Goal: Task Accomplishment & Management: Use online tool/utility

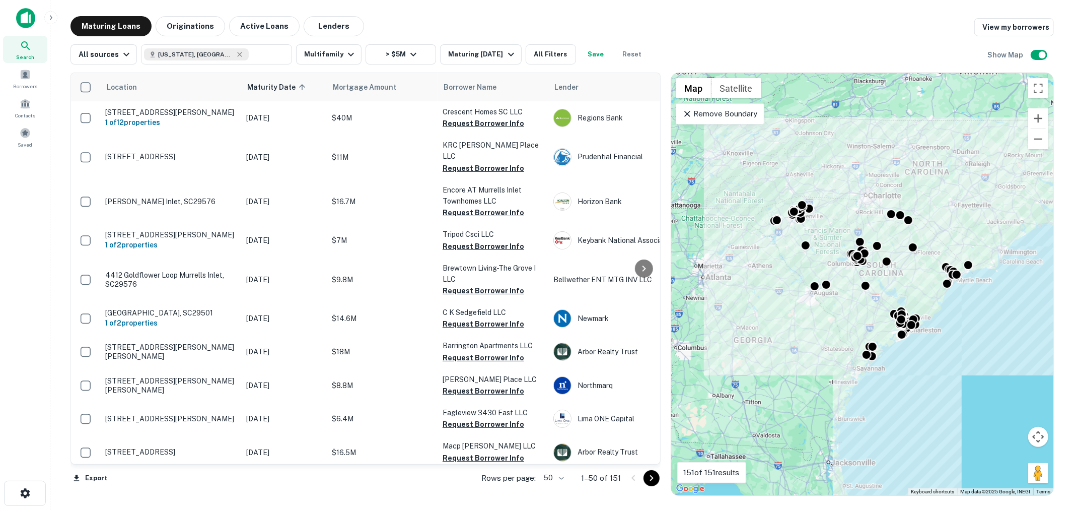
scroll to position [1358, 0]
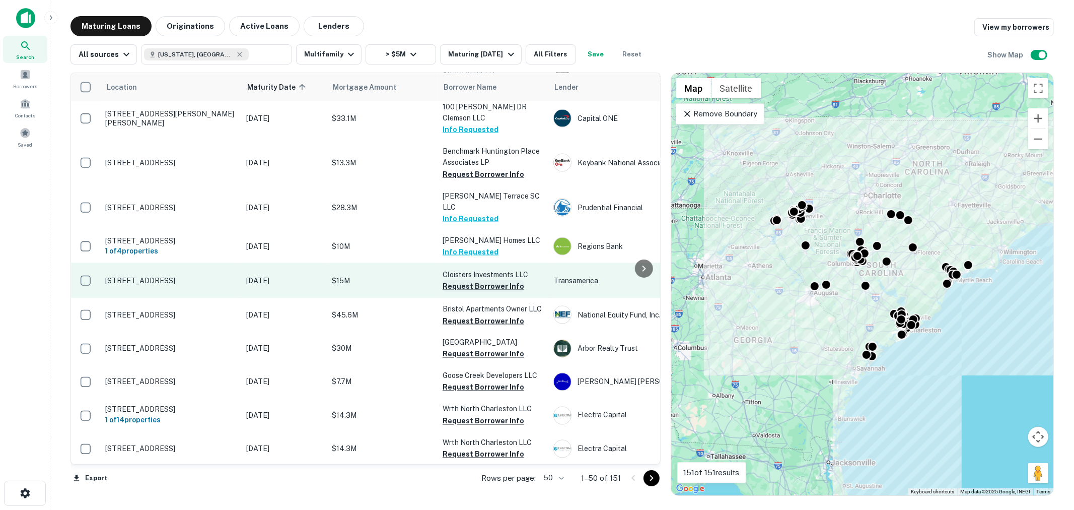
click at [490, 280] on button "Request Borrower Info" at bounding box center [484, 286] width 82 height 12
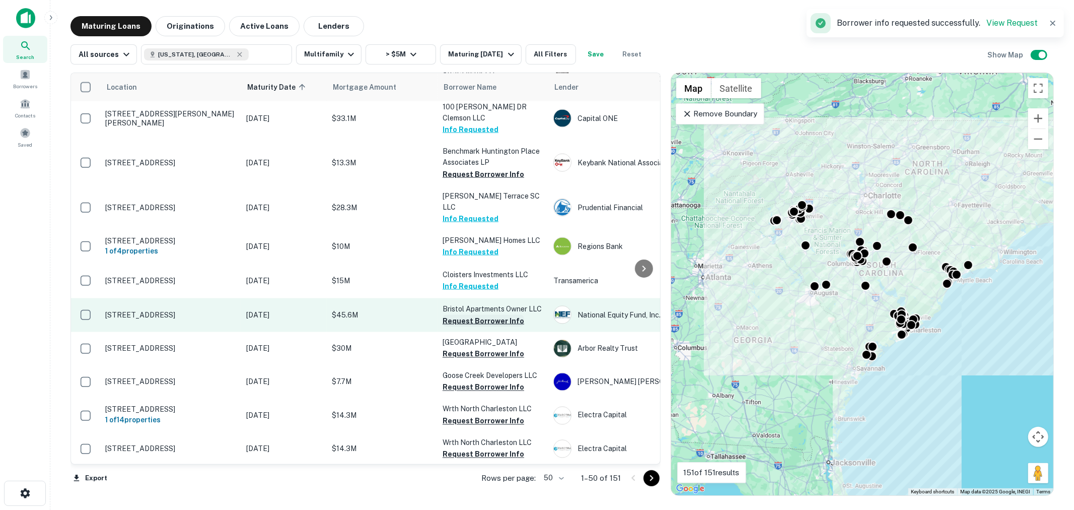
click at [490, 315] on button "Request Borrower Info" at bounding box center [484, 321] width 82 height 12
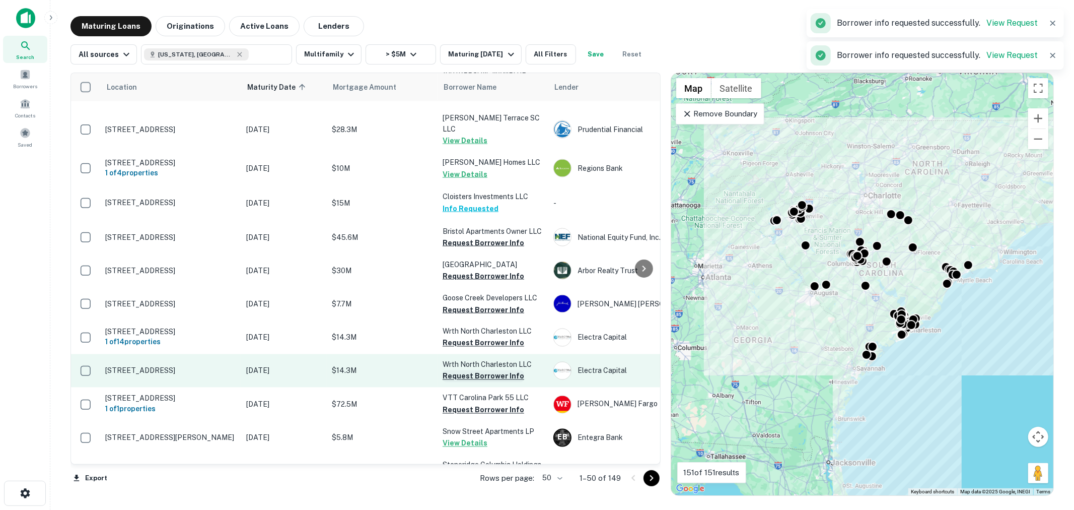
click at [493, 370] on button "Request Borrower Info" at bounding box center [484, 376] width 82 height 12
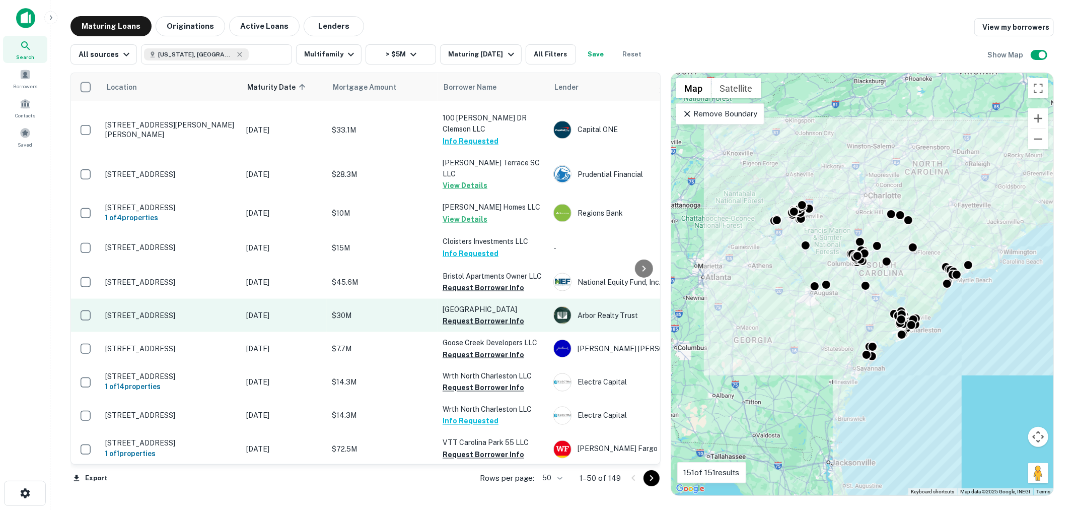
scroll to position [1283, 0]
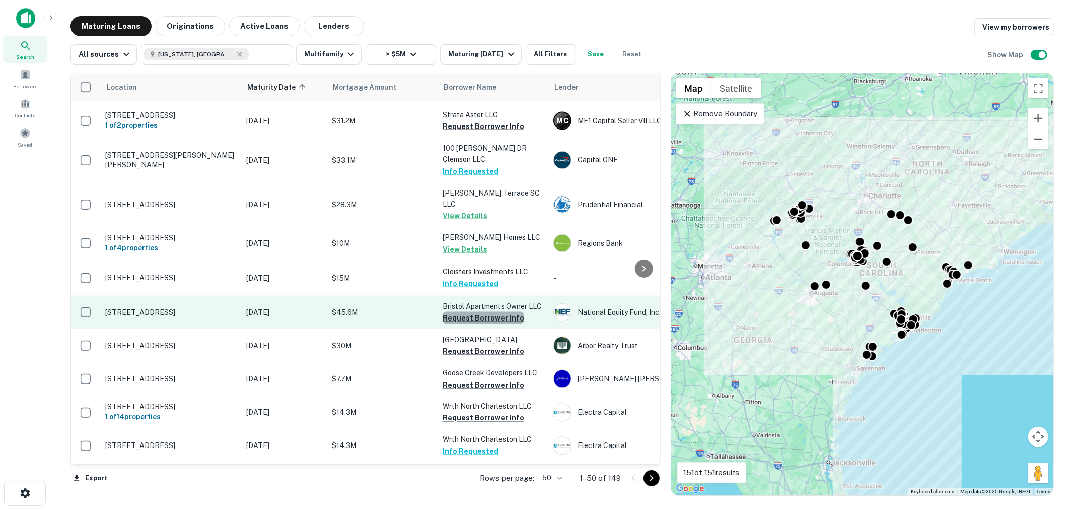
click at [486, 312] on button "Request Borrower Info" at bounding box center [484, 318] width 82 height 12
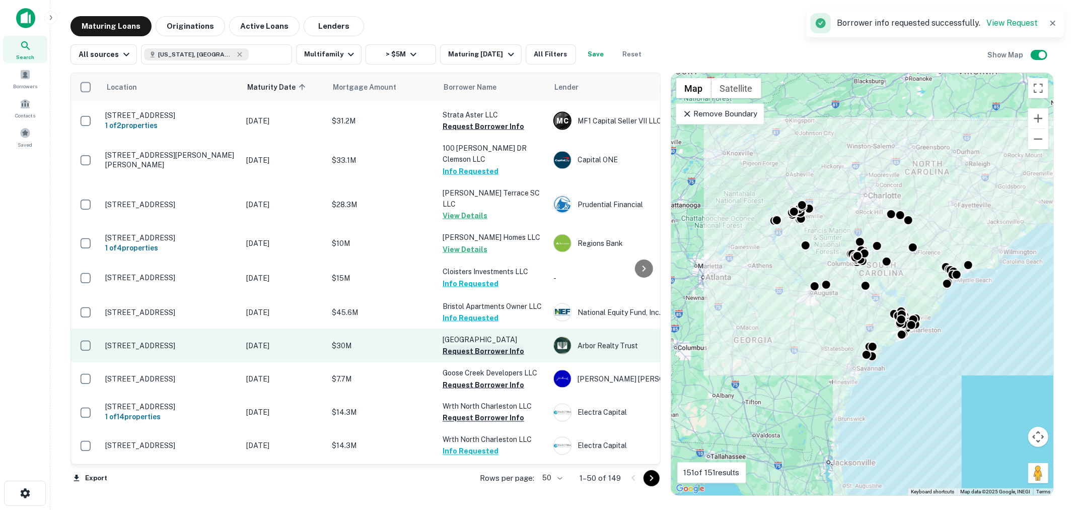
click at [494, 345] on button "Request Borrower Info" at bounding box center [484, 351] width 82 height 12
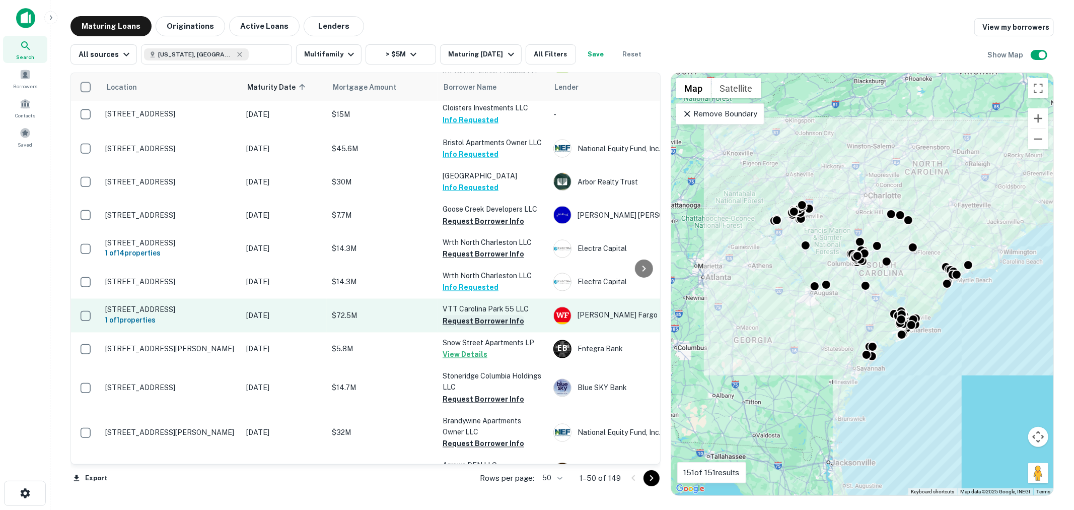
scroll to position [1456, 0]
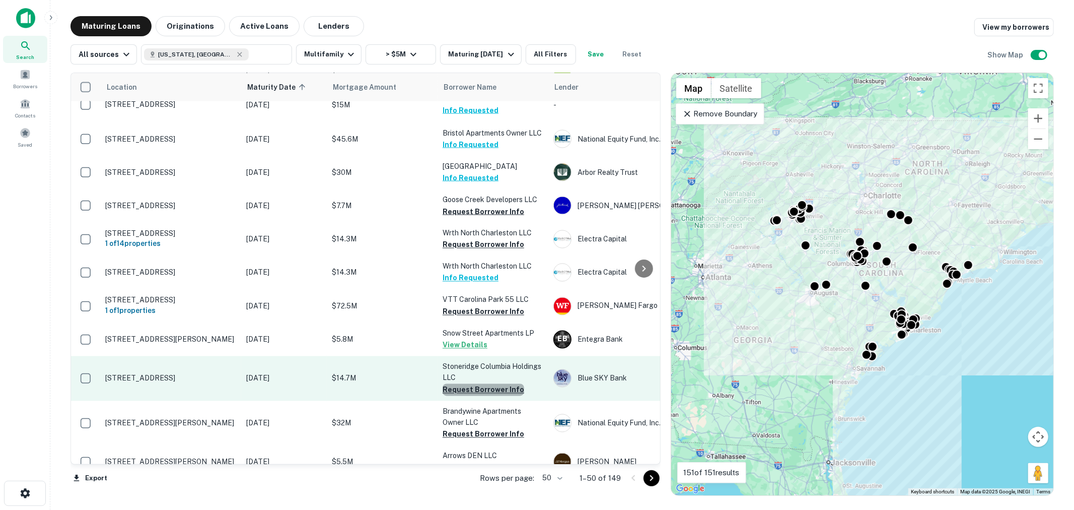
click at [488, 384] on button "Request Borrower Info" at bounding box center [484, 390] width 82 height 12
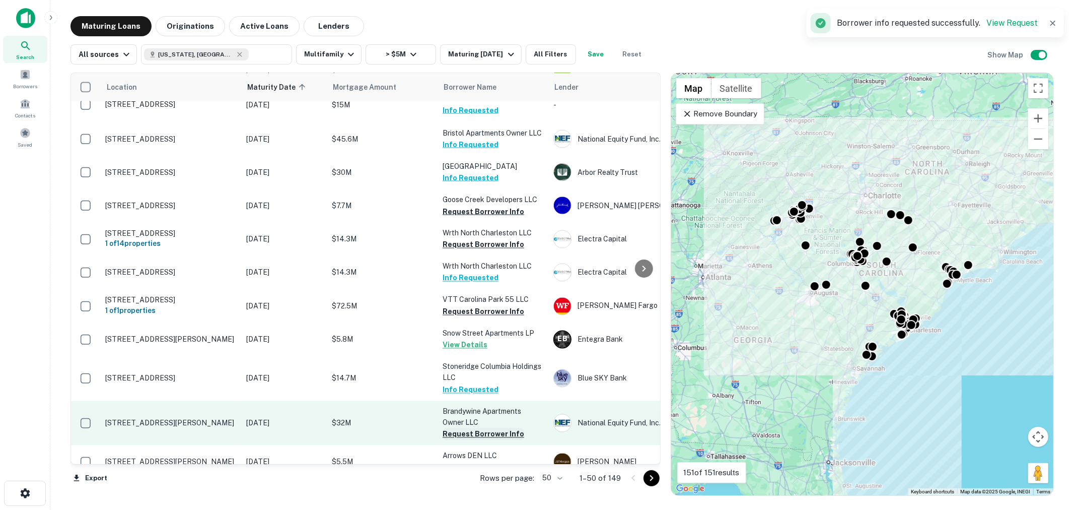
click at [486, 428] on button "Request Borrower Info" at bounding box center [484, 434] width 82 height 12
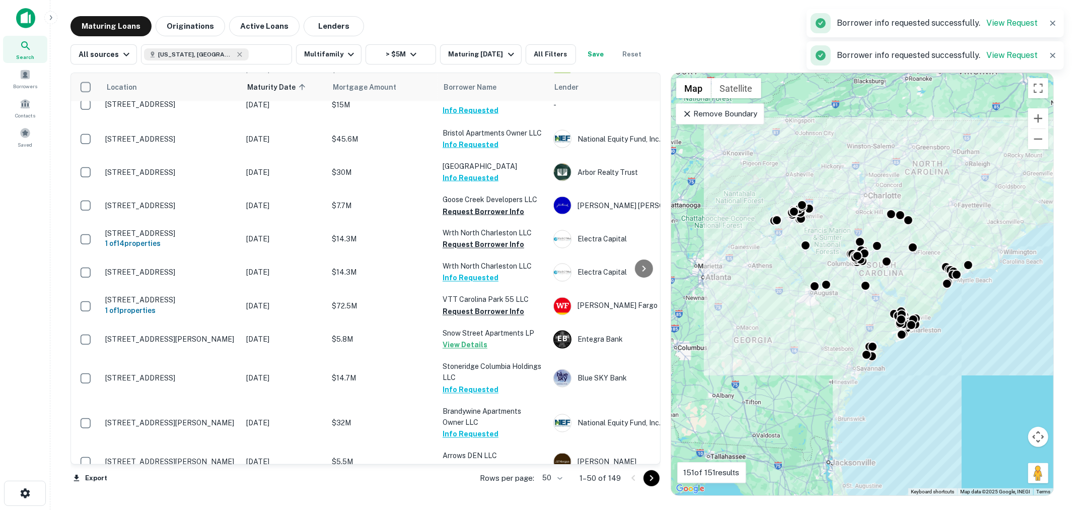
click at [653, 481] on icon "Go to next page" at bounding box center [652, 478] width 12 height 12
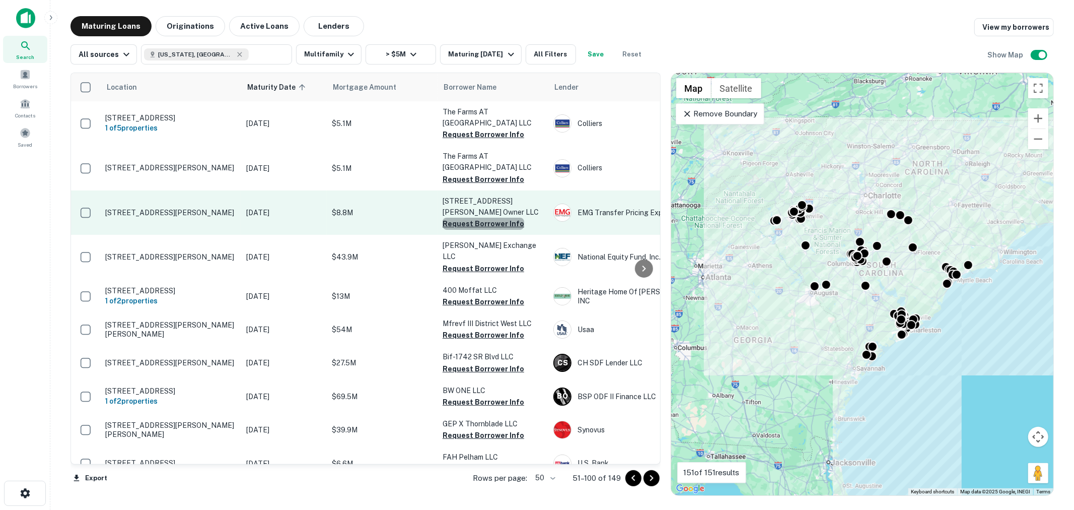
click at [490, 219] on button "Request Borrower Info" at bounding box center [484, 224] width 82 height 12
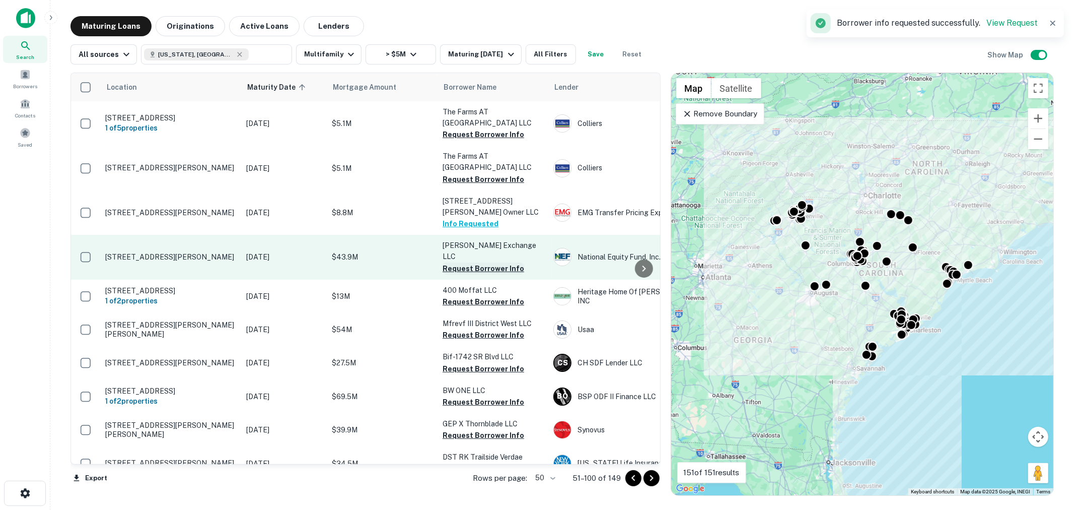
click at [478, 262] on button "Request Borrower Info" at bounding box center [484, 268] width 82 height 12
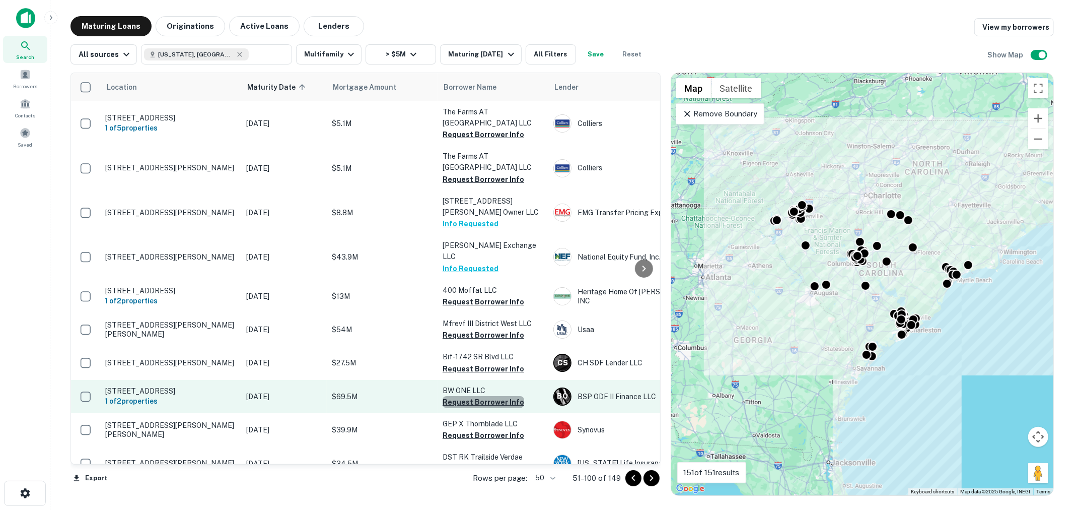
click at [493, 396] on button "Request Borrower Info" at bounding box center [484, 402] width 82 height 12
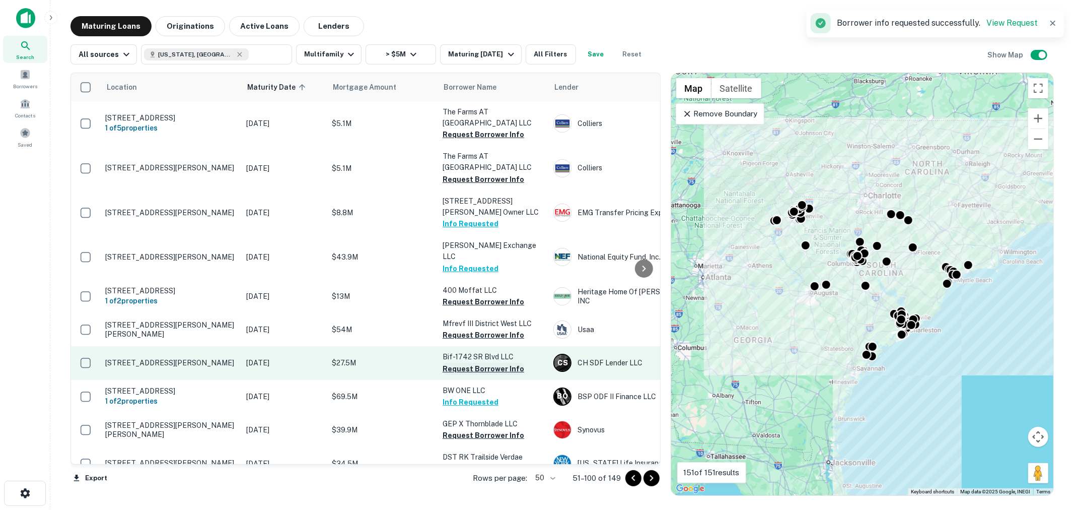
scroll to position [74, 0]
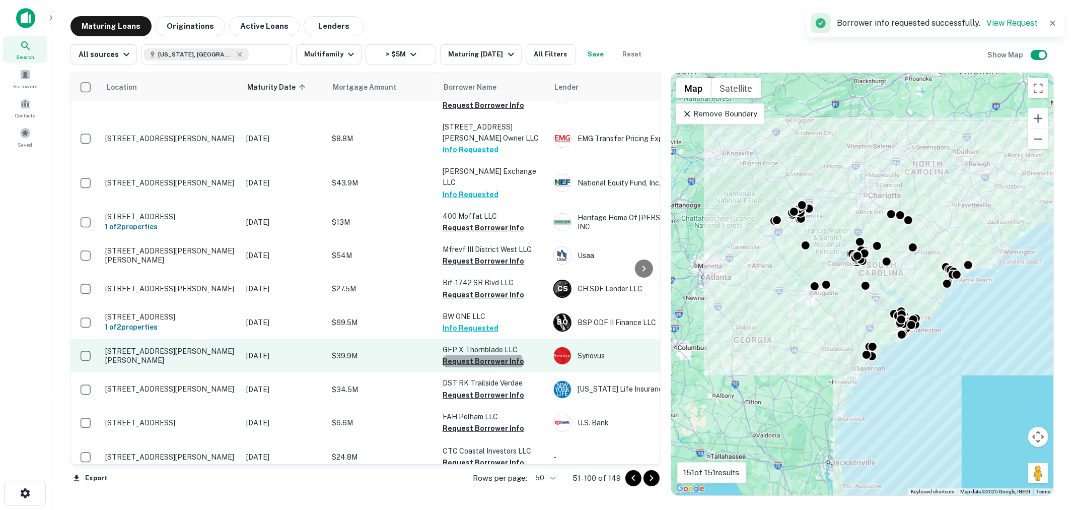
click at [482, 356] on button "Request Borrower Info" at bounding box center [484, 361] width 82 height 12
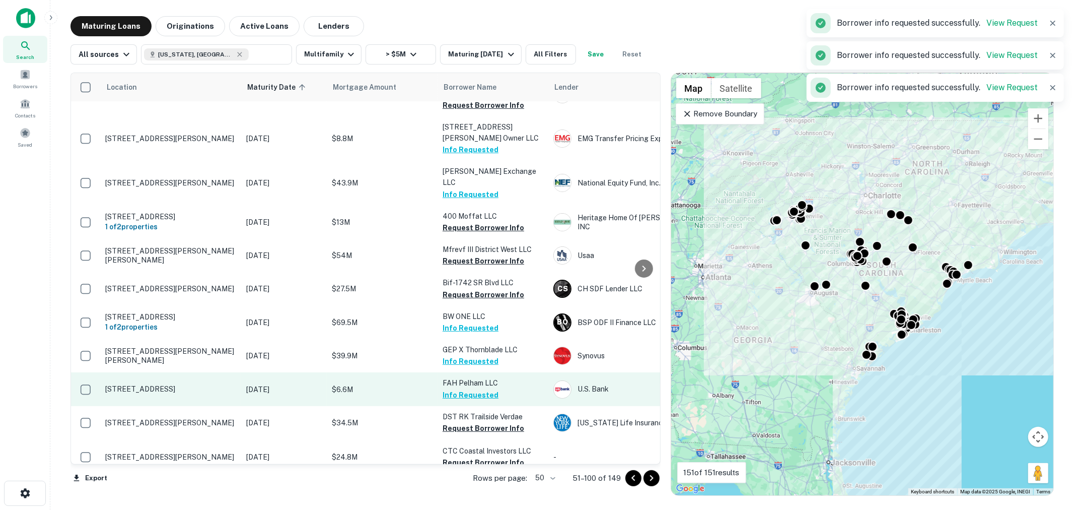
scroll to position [149, 0]
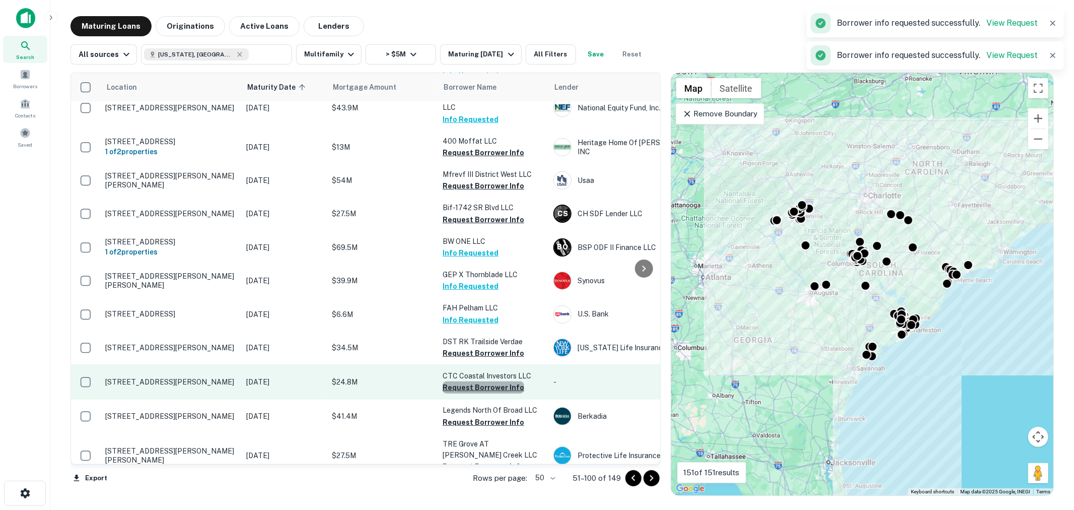
click at [491, 381] on button "Request Borrower Info" at bounding box center [484, 387] width 82 height 12
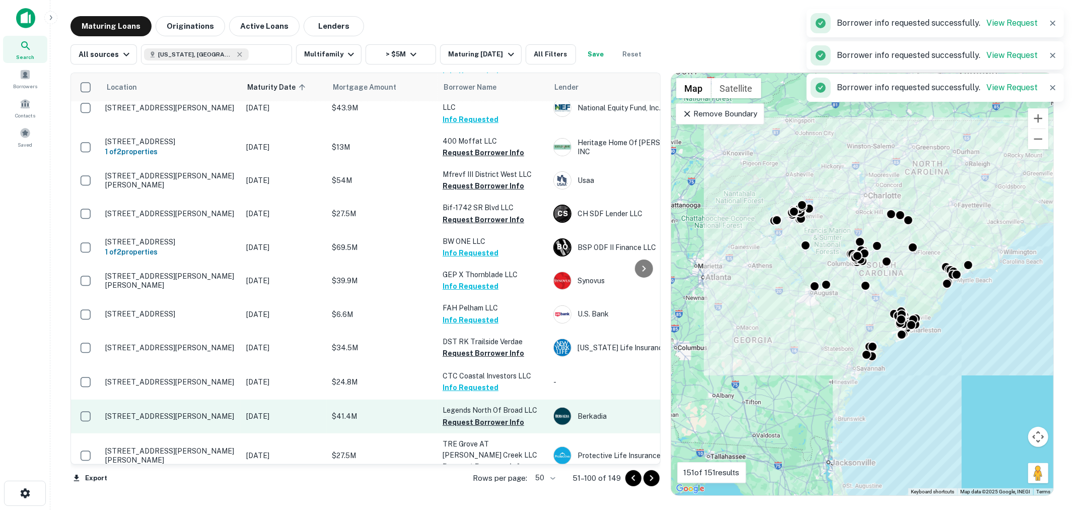
click at [484, 416] on button "Request Borrower Info" at bounding box center [484, 422] width 82 height 12
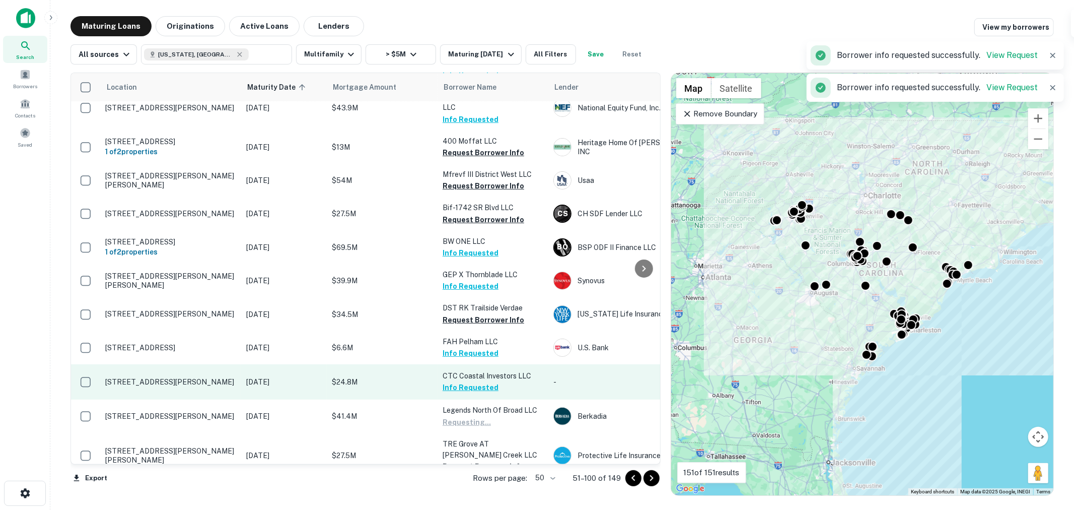
scroll to position [224, 0]
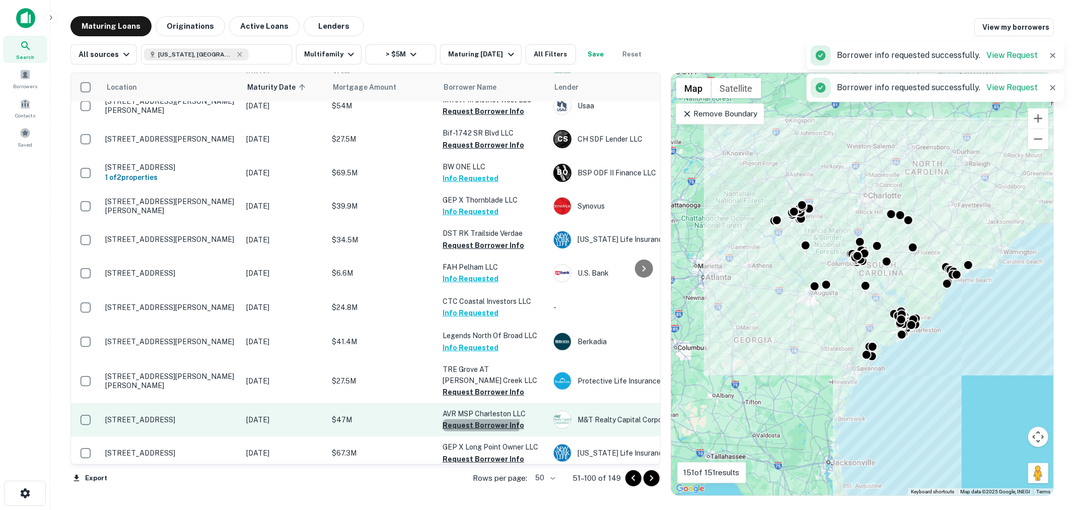
click at [480, 419] on button "Request Borrower Info" at bounding box center [484, 425] width 82 height 12
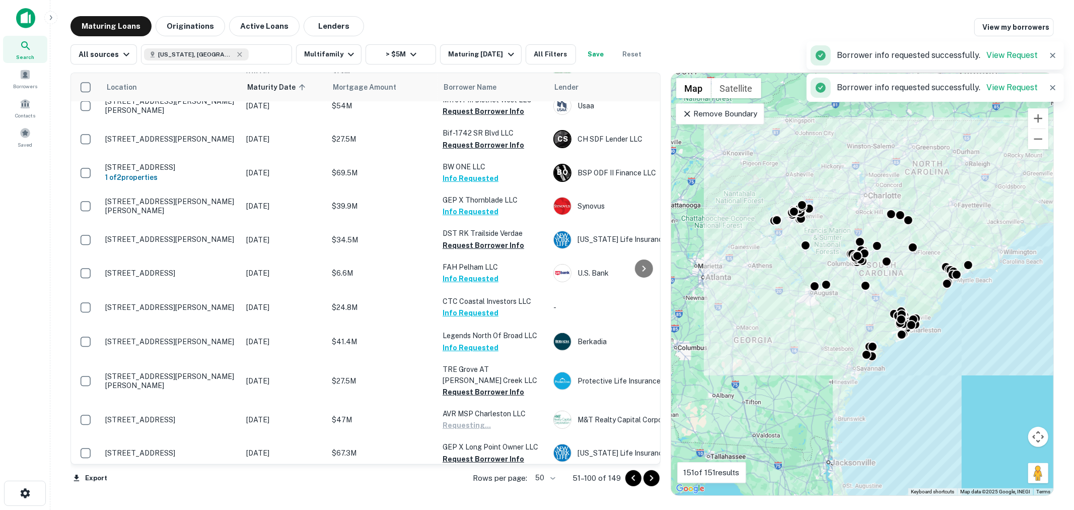
scroll to position [298, 0]
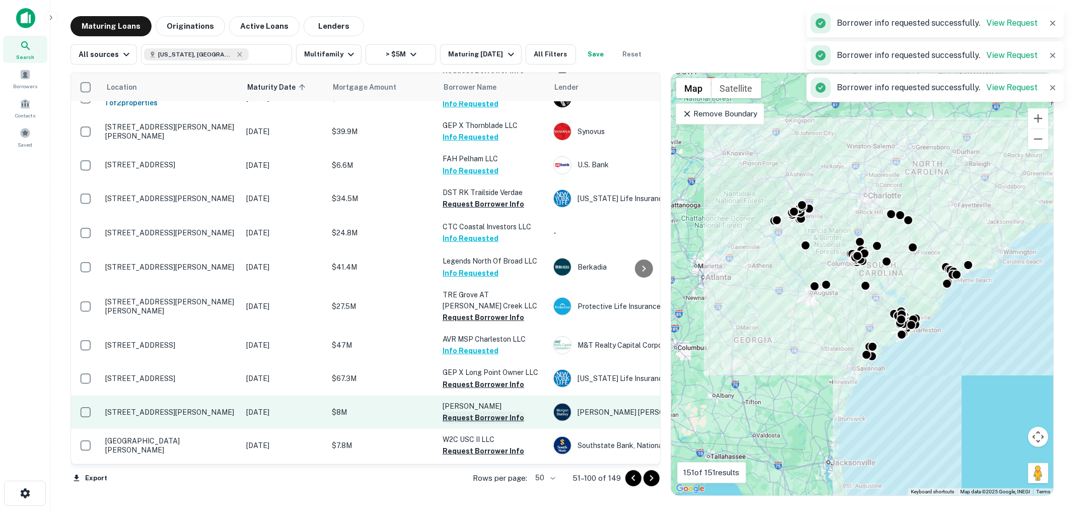
click at [484, 411] on button "Request Borrower Info" at bounding box center [484, 417] width 82 height 12
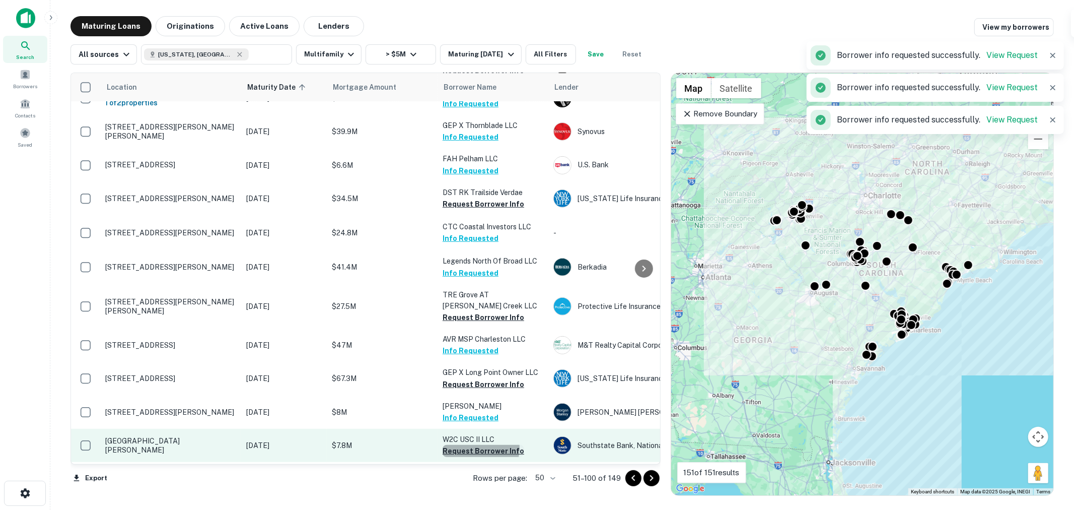
click at [478, 445] on button "Request Borrower Info" at bounding box center [484, 451] width 82 height 12
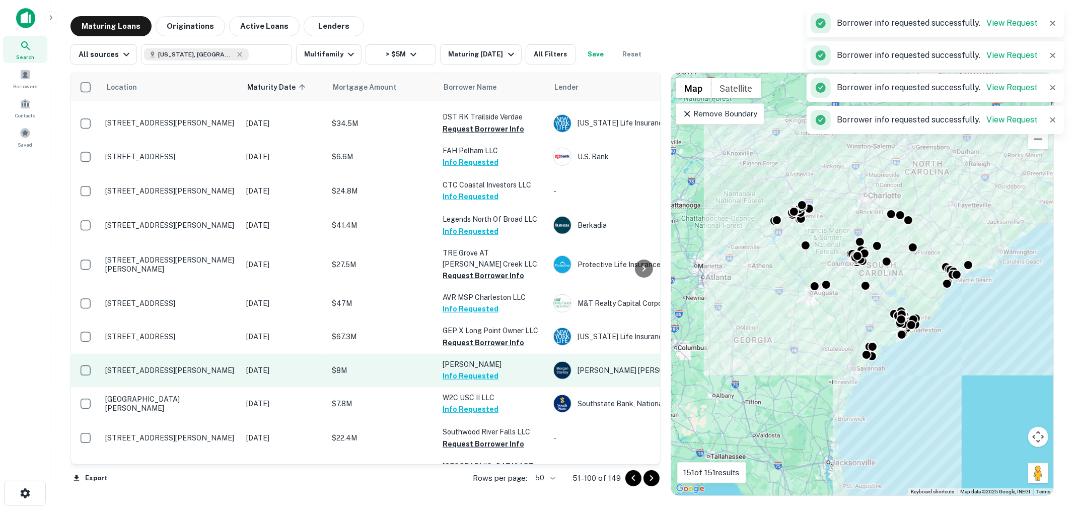
scroll to position [373, 0]
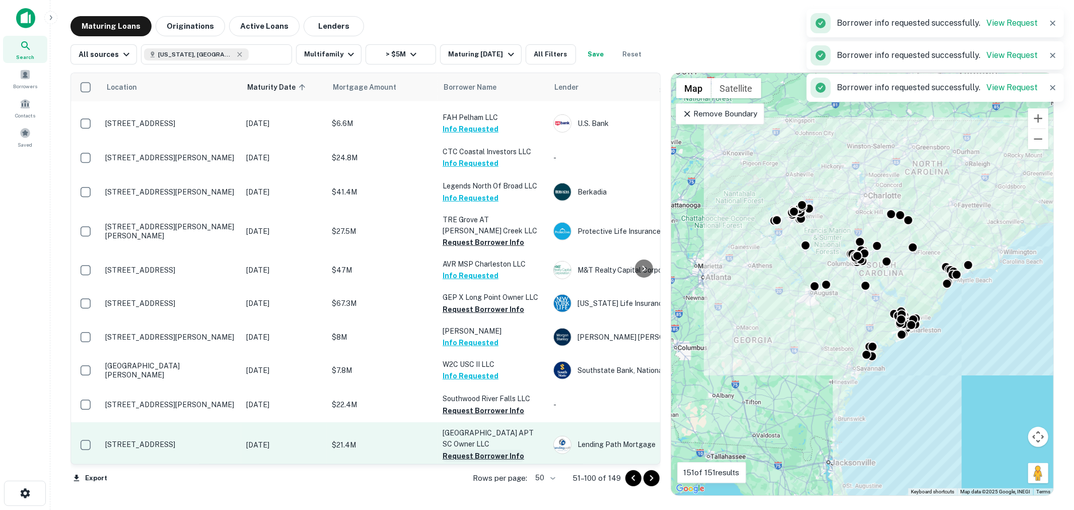
click at [480, 450] on button "Request Borrower Info" at bounding box center [484, 456] width 82 height 12
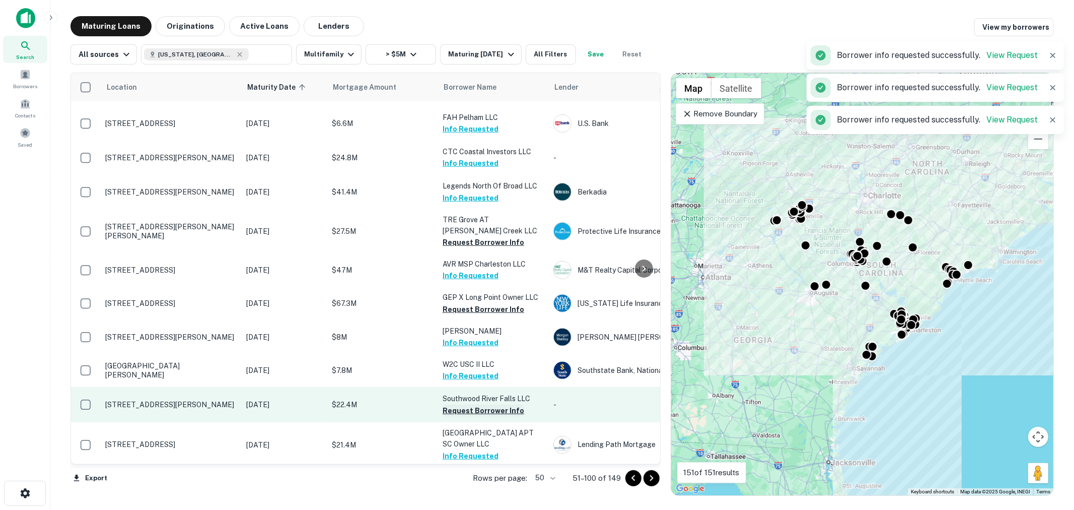
scroll to position [447, 0]
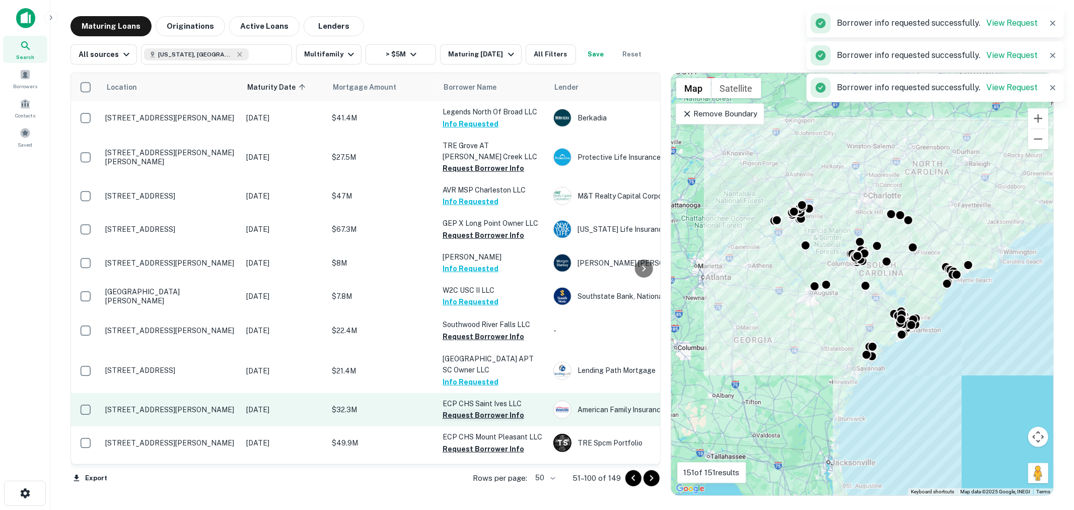
click at [479, 409] on button "Request Borrower Info" at bounding box center [484, 415] width 82 height 12
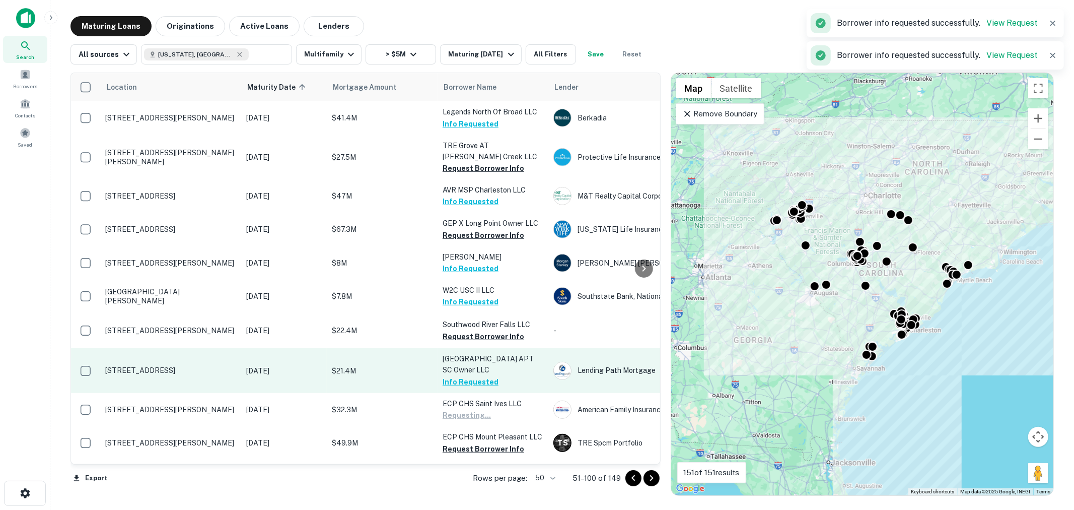
scroll to position [522, 0]
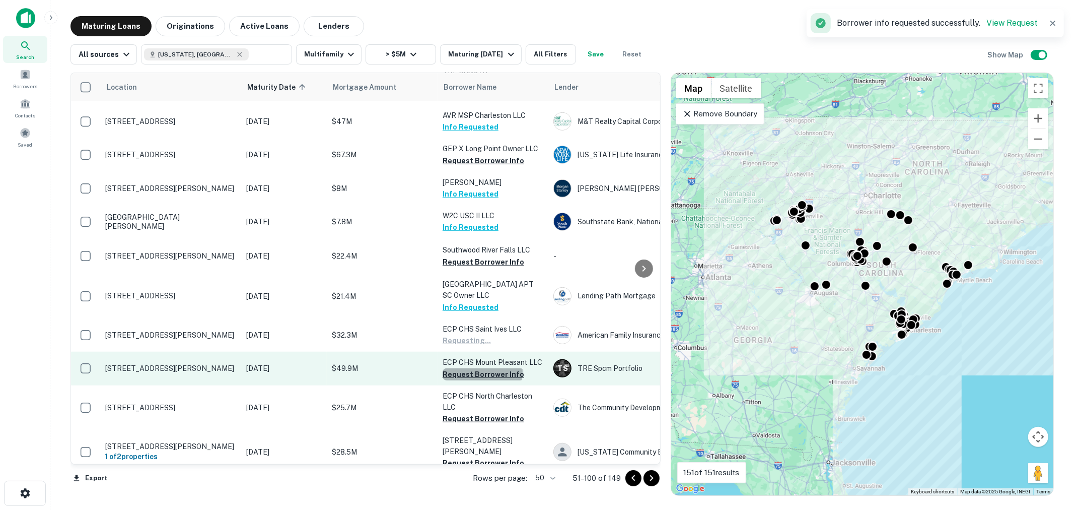
click at [482, 368] on button "Request Borrower Info" at bounding box center [484, 374] width 82 height 12
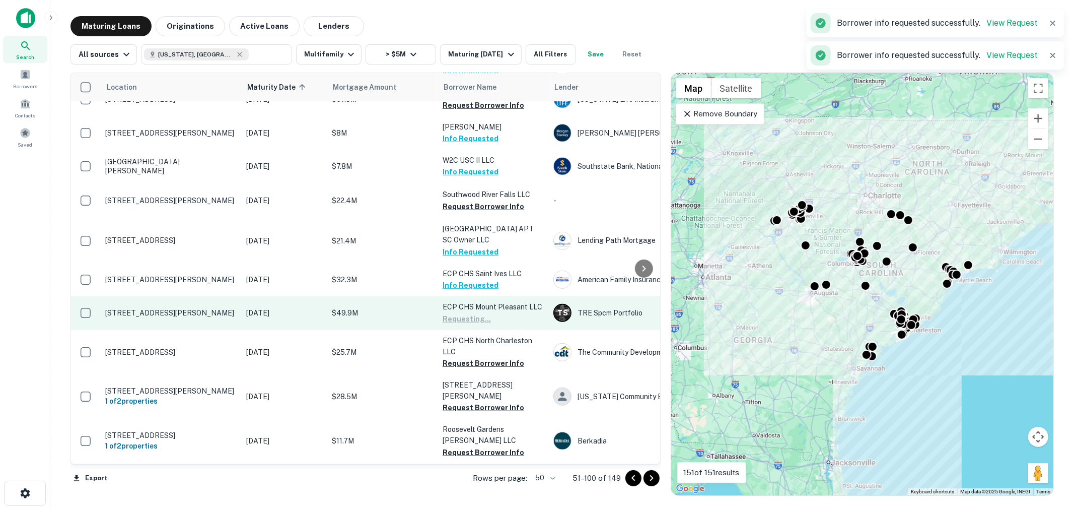
scroll to position [597, 0]
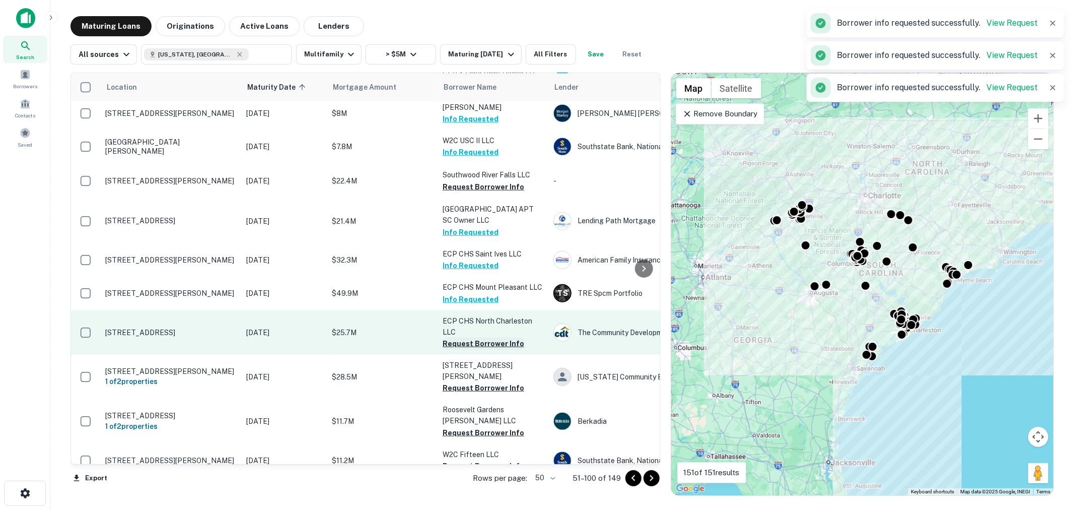
click at [493, 337] on button "Request Borrower Info" at bounding box center [484, 343] width 82 height 12
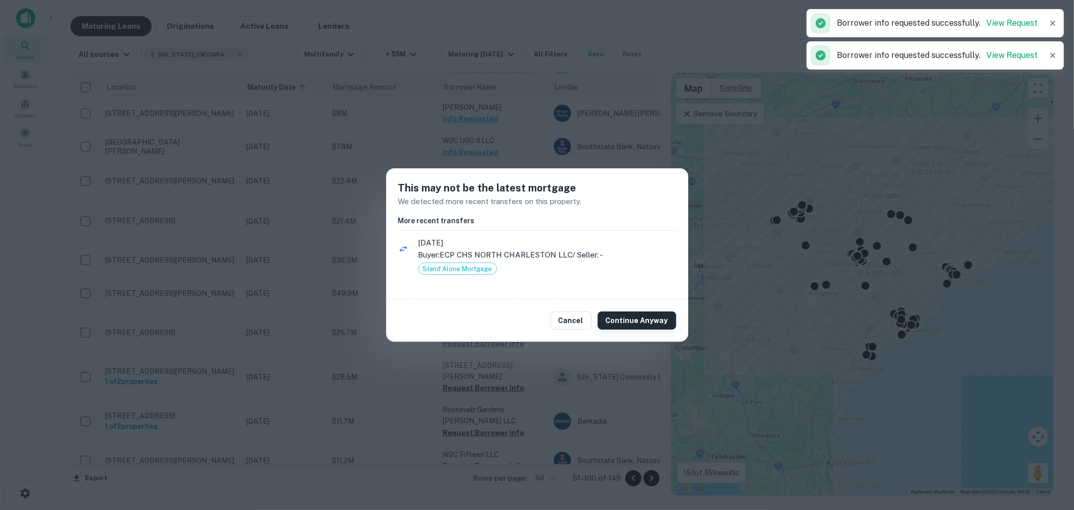
click at [630, 317] on button "Continue Anyway" at bounding box center [637, 320] width 79 height 18
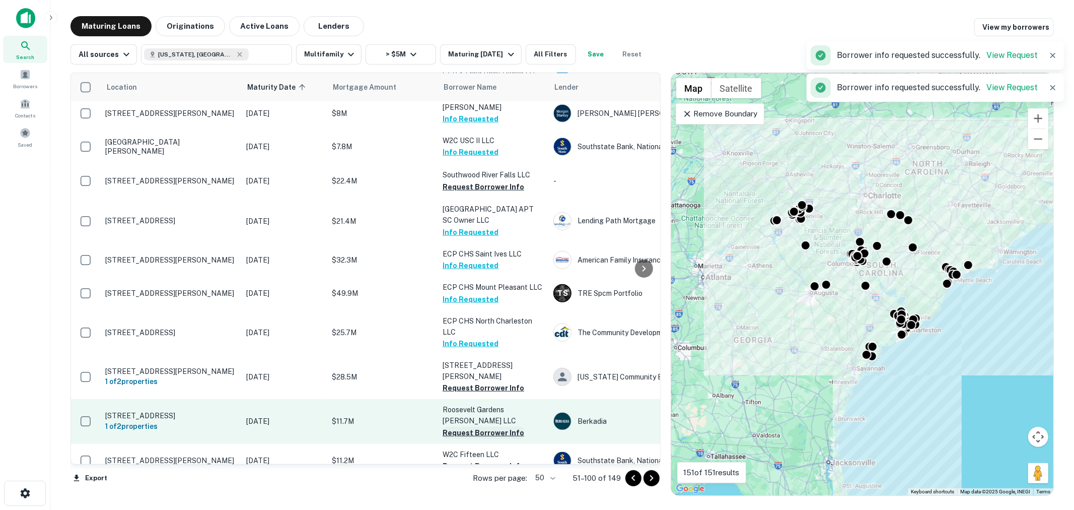
click at [491, 427] on button "Request Borrower Info" at bounding box center [484, 433] width 82 height 12
